Goal: Information Seeking & Learning: Stay updated

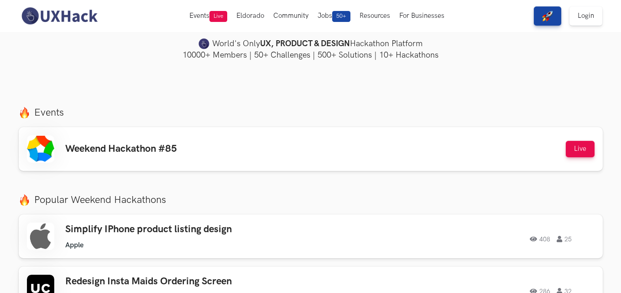
scroll to position [244, 0]
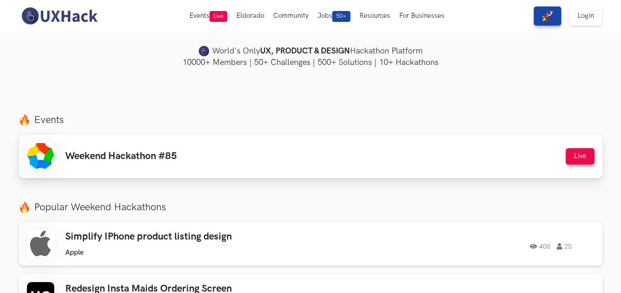
click at [197, 169] on div "Weekend Hackathon #85 Live" at bounding box center [311, 155] width 568 height 27
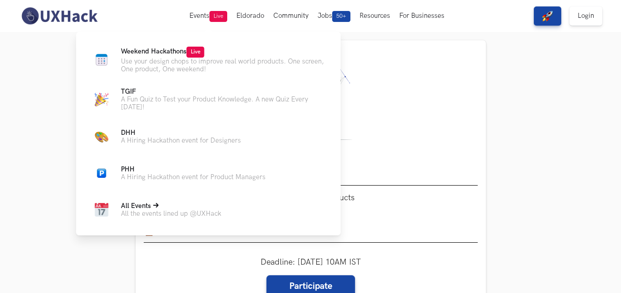
click at [172, 212] on p "All the events lined up @UXHack" at bounding box center [171, 214] width 100 height 8
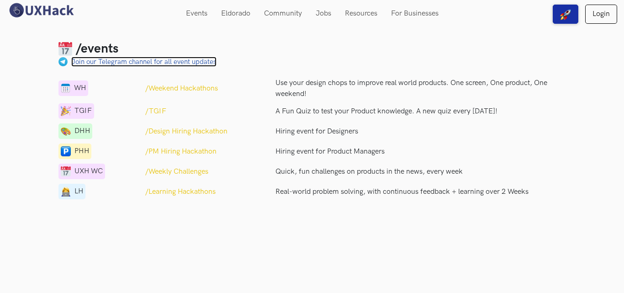
click at [152, 64] on link "Join our Telegram channel for all event updates" at bounding box center [143, 62] width 145 height 10
